Goal: Entertainment & Leisure: Consume media (video, audio)

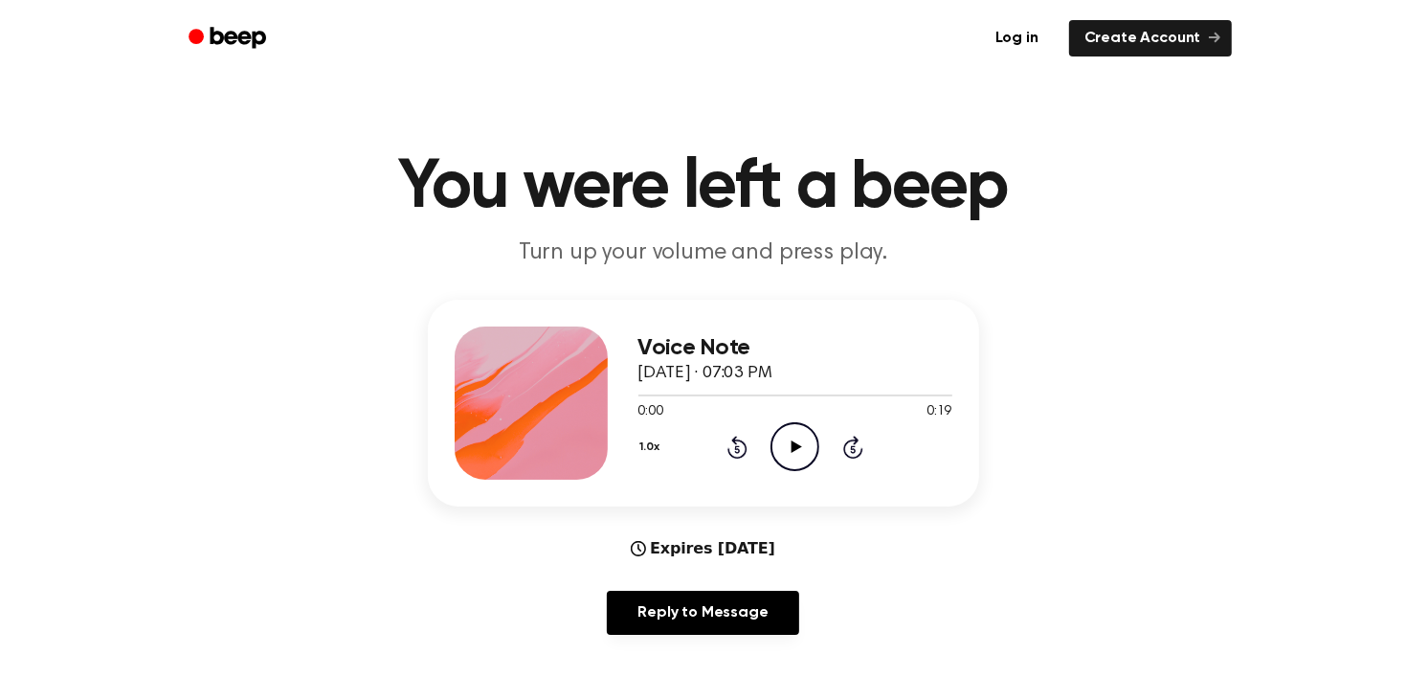
click at [789, 458] on icon "Play Audio" at bounding box center [795, 446] width 49 height 49
click at [789, 458] on icon "Pause Audio" at bounding box center [795, 446] width 49 height 49
click at [782, 432] on icon "Play Audio" at bounding box center [795, 446] width 49 height 49
click at [780, 442] on icon "Pause Audio" at bounding box center [795, 446] width 49 height 49
click at [803, 439] on icon "Play Audio" at bounding box center [795, 446] width 49 height 49
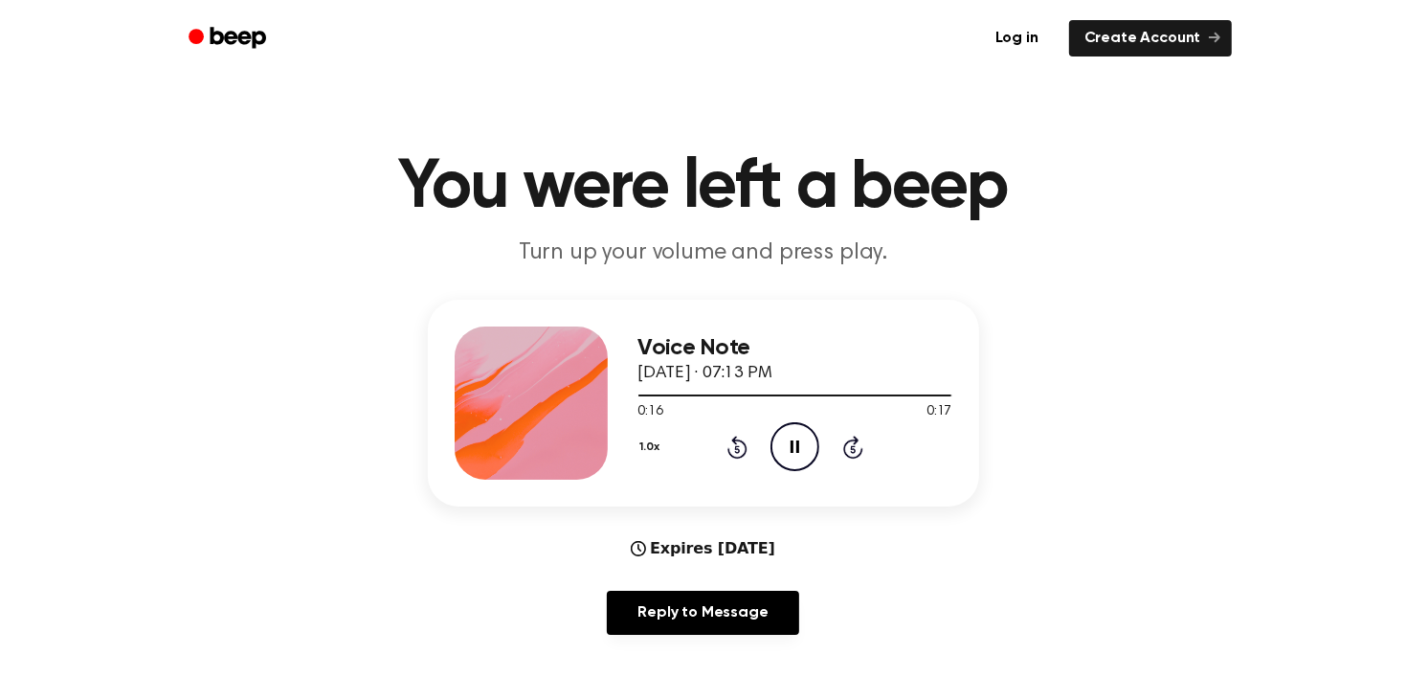
click at [786, 431] on icon "Pause Audio" at bounding box center [795, 446] width 49 height 49
click at [803, 440] on icon "Play Audio" at bounding box center [795, 446] width 49 height 49
